Goal: Information Seeking & Learning: Learn about a topic

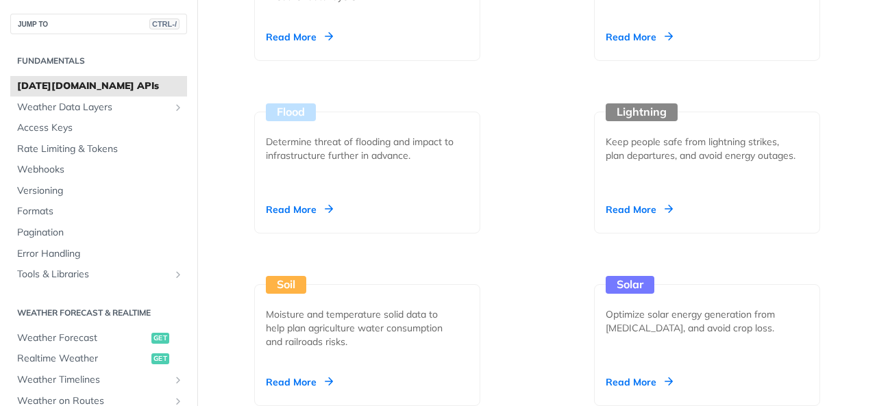
scroll to position [1813, 0]
click at [99, 128] on span "Access Keys" at bounding box center [100, 128] width 167 height 14
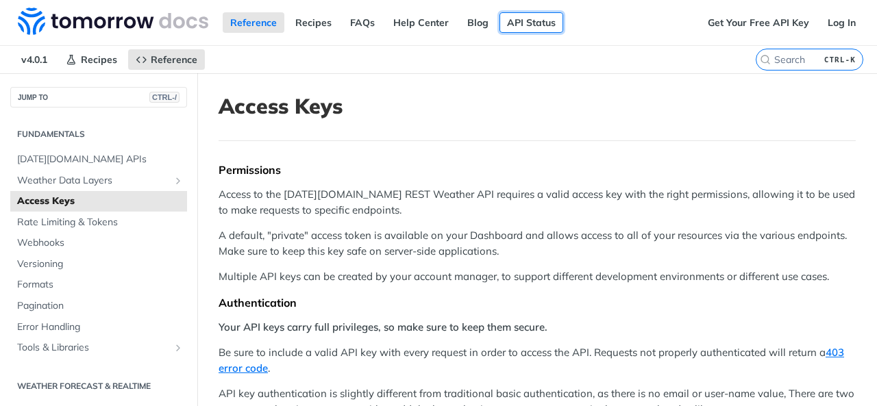
click at [536, 23] on link "API Status" at bounding box center [532, 22] width 64 height 21
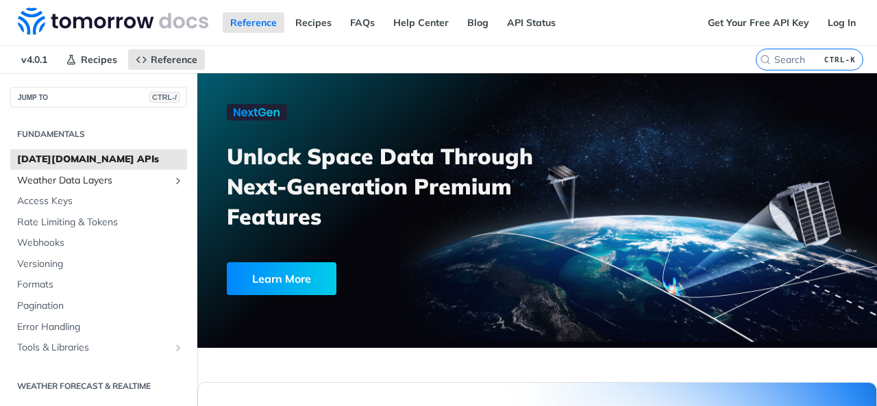
click at [117, 175] on span "Weather Data Layers" at bounding box center [93, 181] width 152 height 14
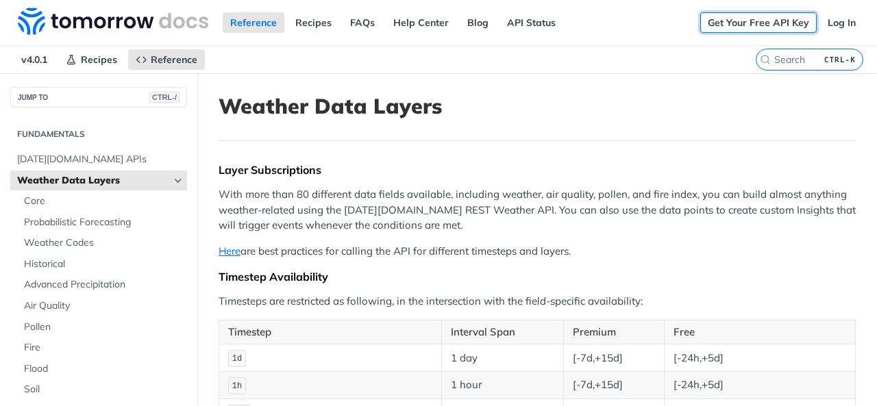
click at [751, 20] on link "Get Your Free API Key" at bounding box center [758, 22] width 116 height 21
